Goal: Find contact information: Find contact information

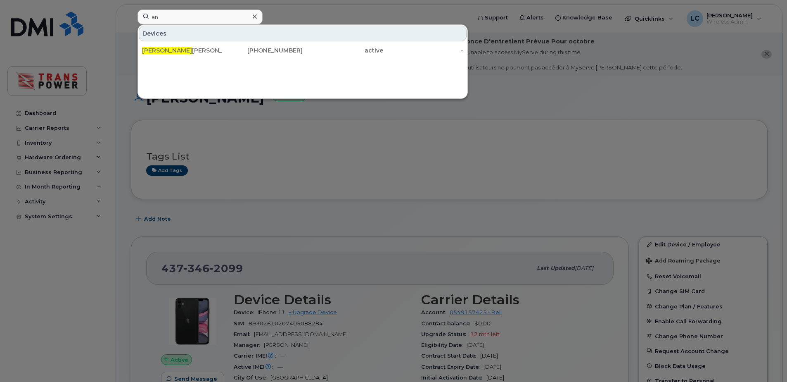
type input "a"
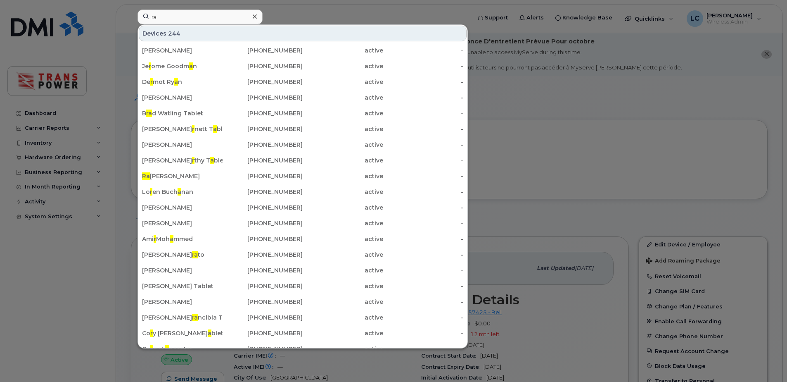
type input "r"
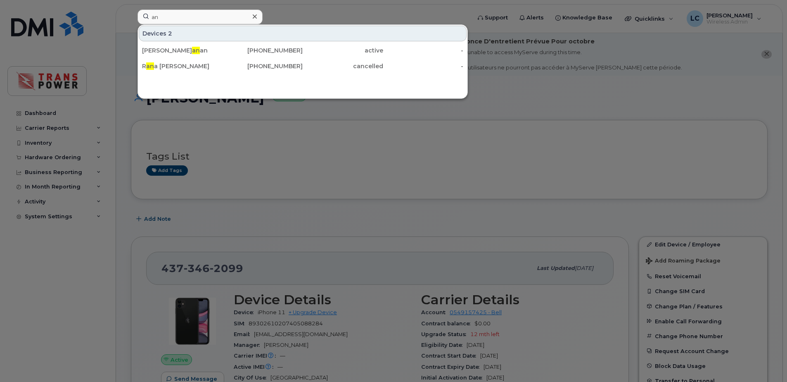
type input "a"
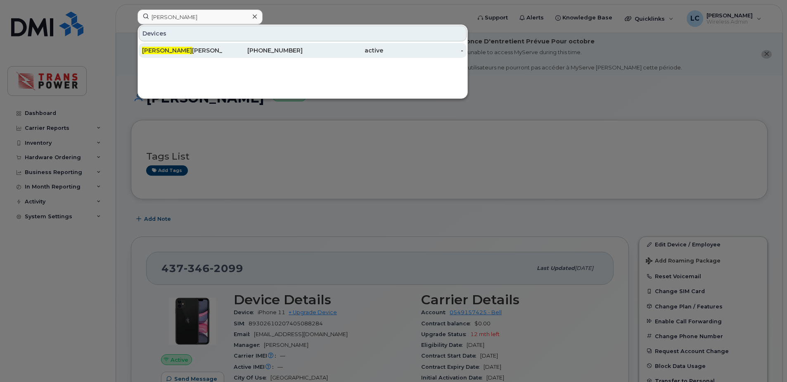
type input "[PERSON_NAME]"
click at [242, 54] on div "[PHONE_NUMBER]" at bounding box center [263, 50] width 81 height 8
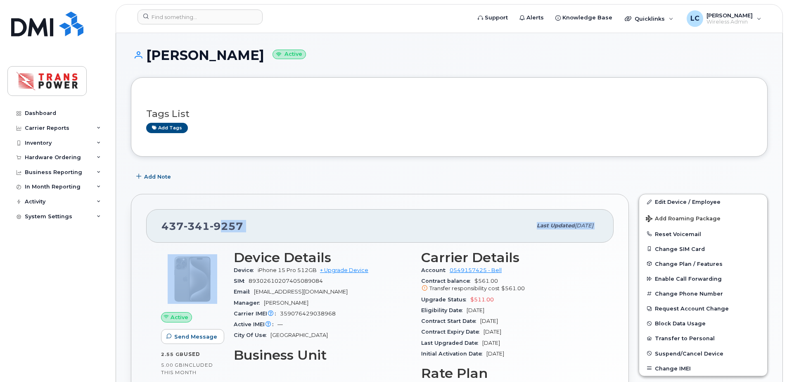
click at [220, 235] on div "[PHONE_NUMBER] Last updated [DATE]" at bounding box center [380, 225] width 468 height 33
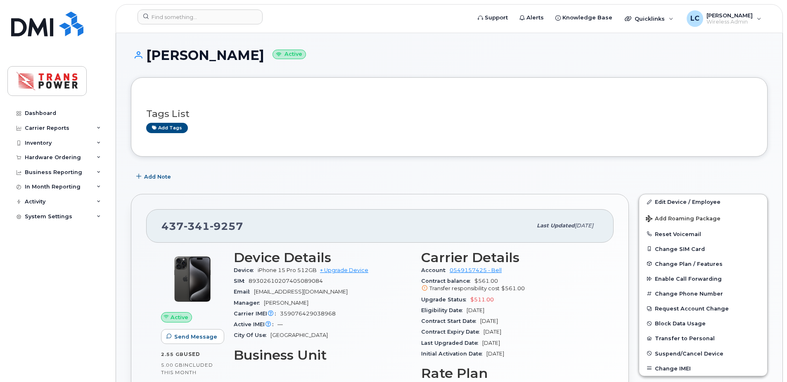
click at [219, 229] on span "9257" at bounding box center [226, 226] width 33 height 12
copy span "[PHONE_NUMBER]"
